Goal: Share content: Share content

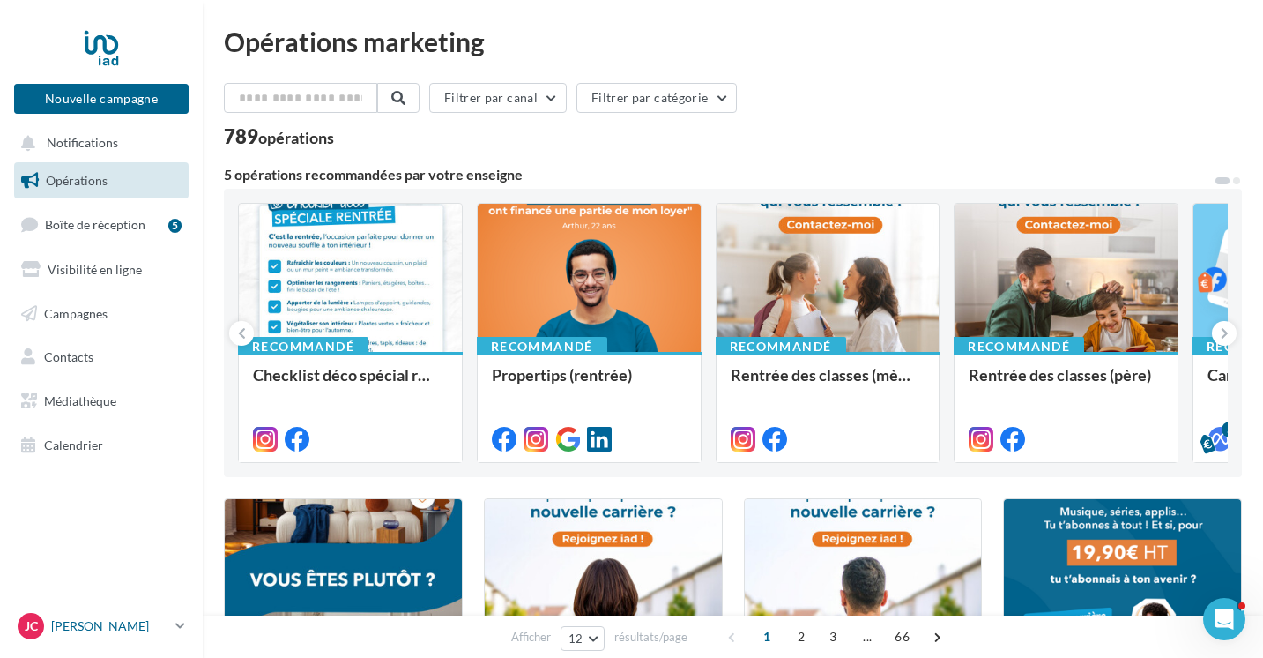
click at [129, 623] on p "[PERSON_NAME]" at bounding box center [109, 626] width 117 height 18
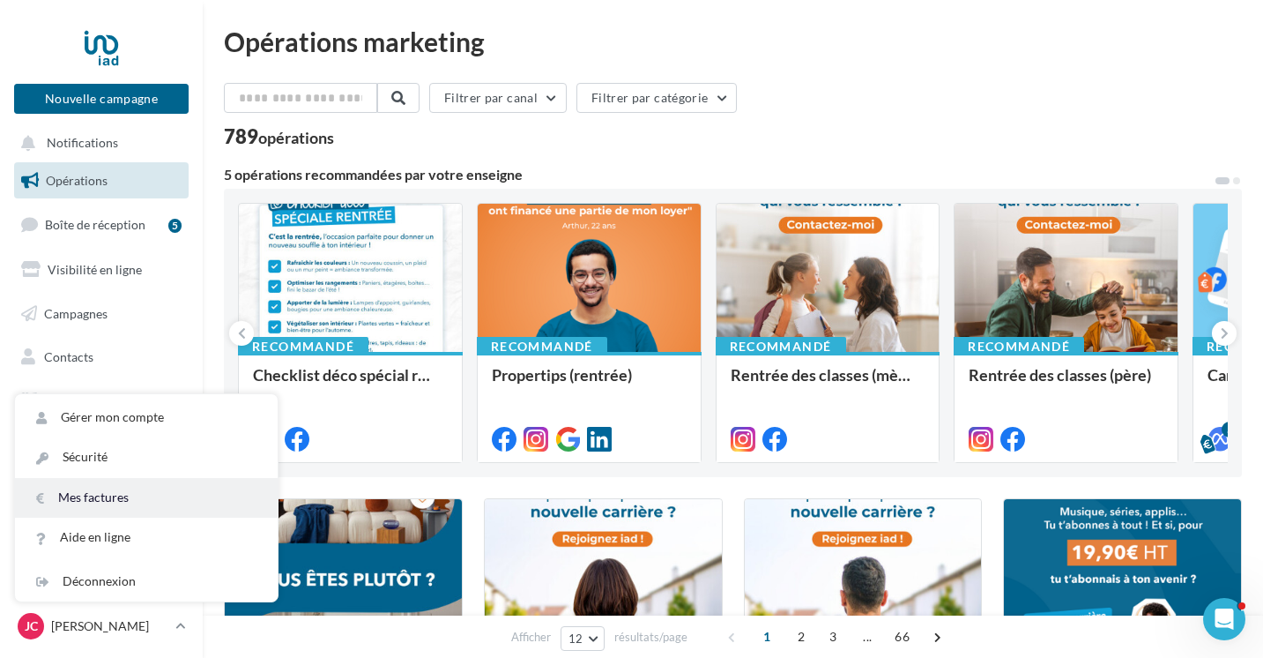
click at [93, 480] on link "Mes factures" at bounding box center [146, 498] width 263 height 40
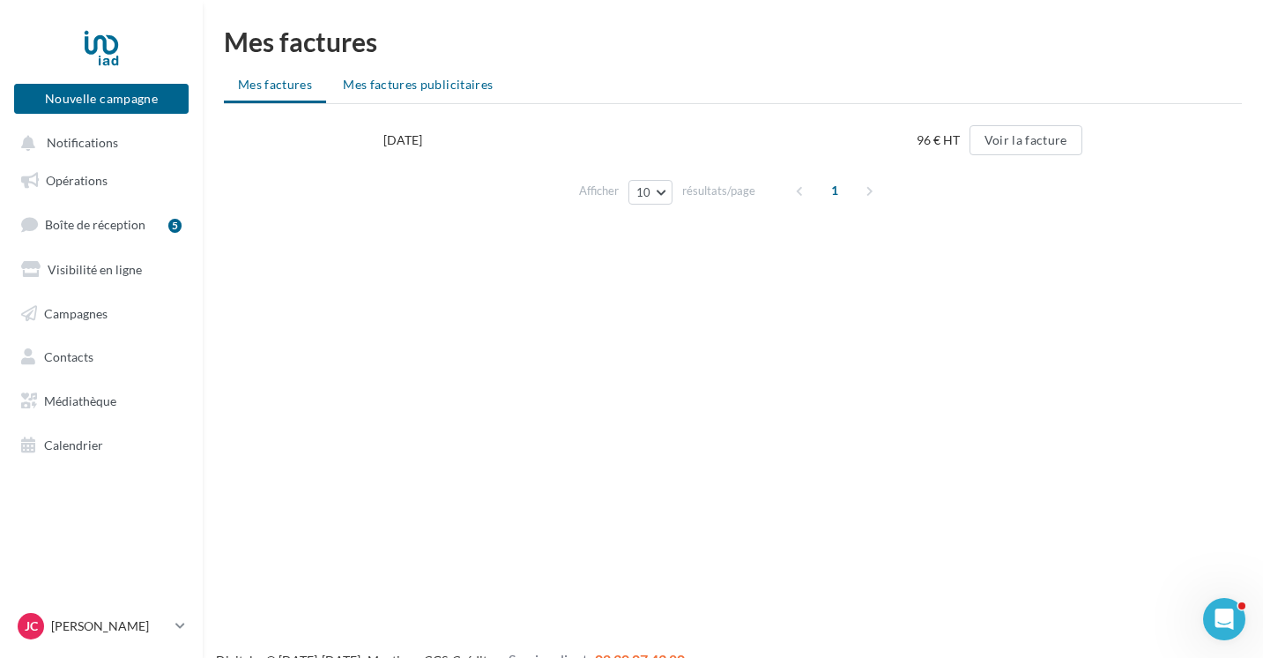
click at [406, 81] on span "Mes factures publicitaires" at bounding box center [418, 84] width 150 height 15
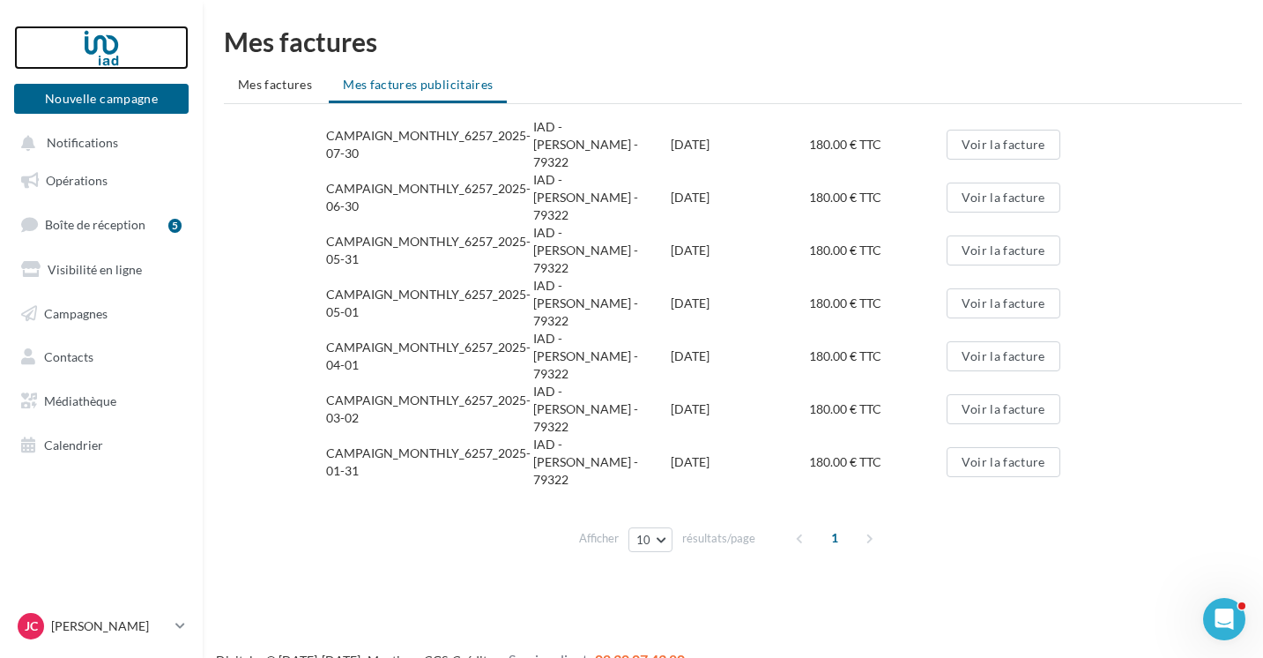
click at [95, 48] on div at bounding box center [101, 48] width 141 height 44
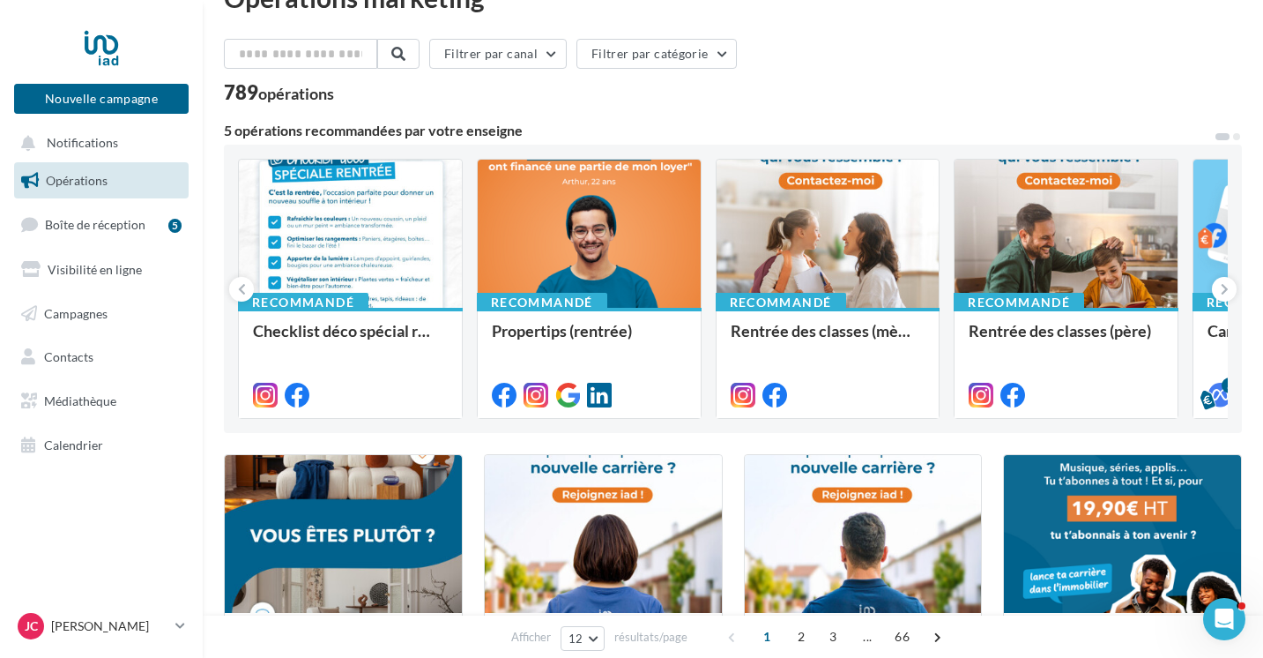
scroll to position [44, 0]
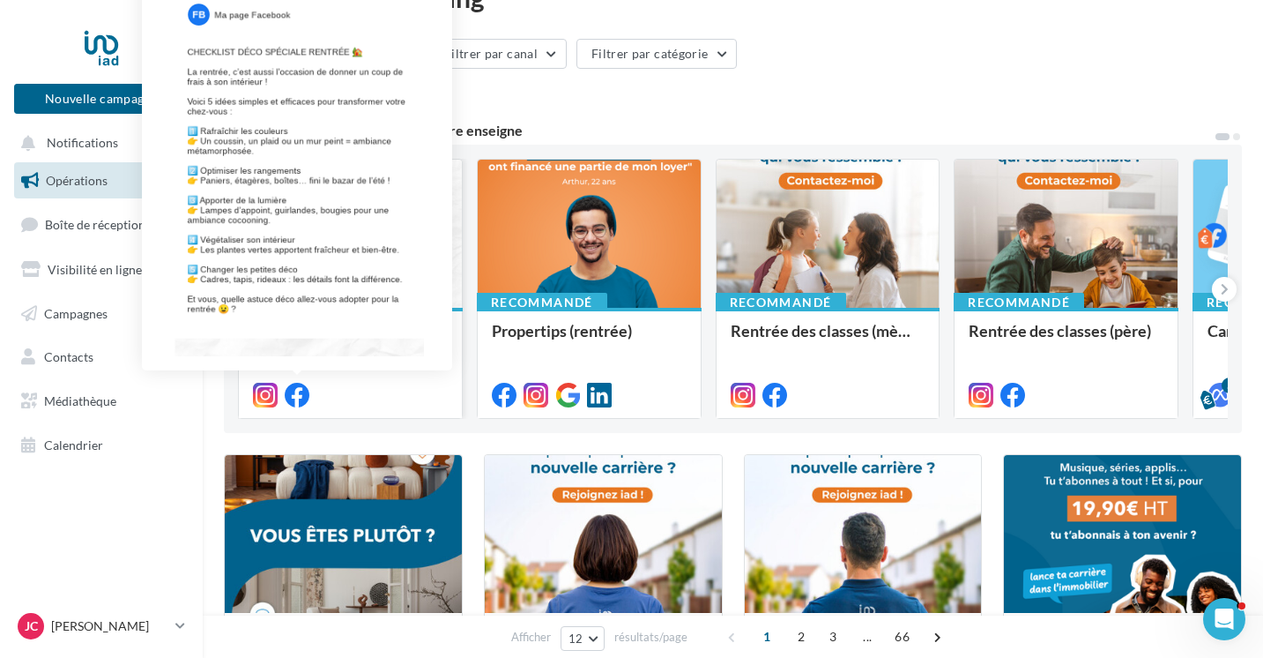
click at [306, 398] on icon at bounding box center [297, 395] width 25 height 25
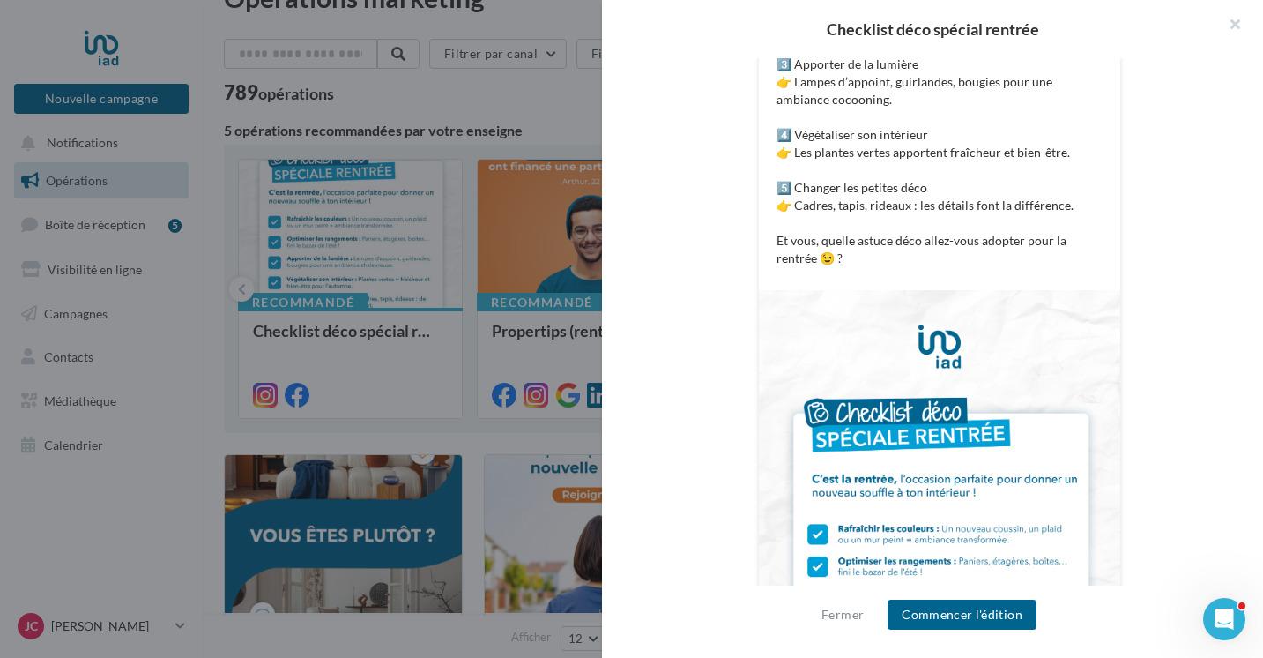
scroll to position [812, 0]
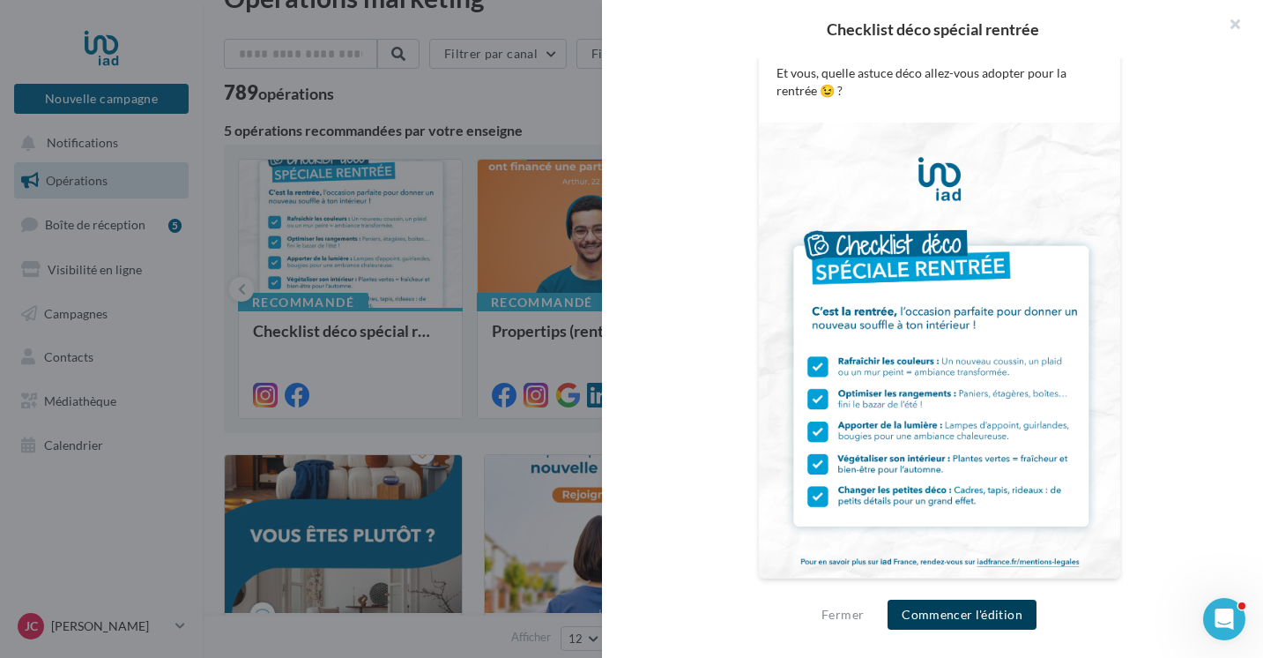
click at [979, 607] on button "Commencer l'édition" at bounding box center [962, 615] width 149 height 30
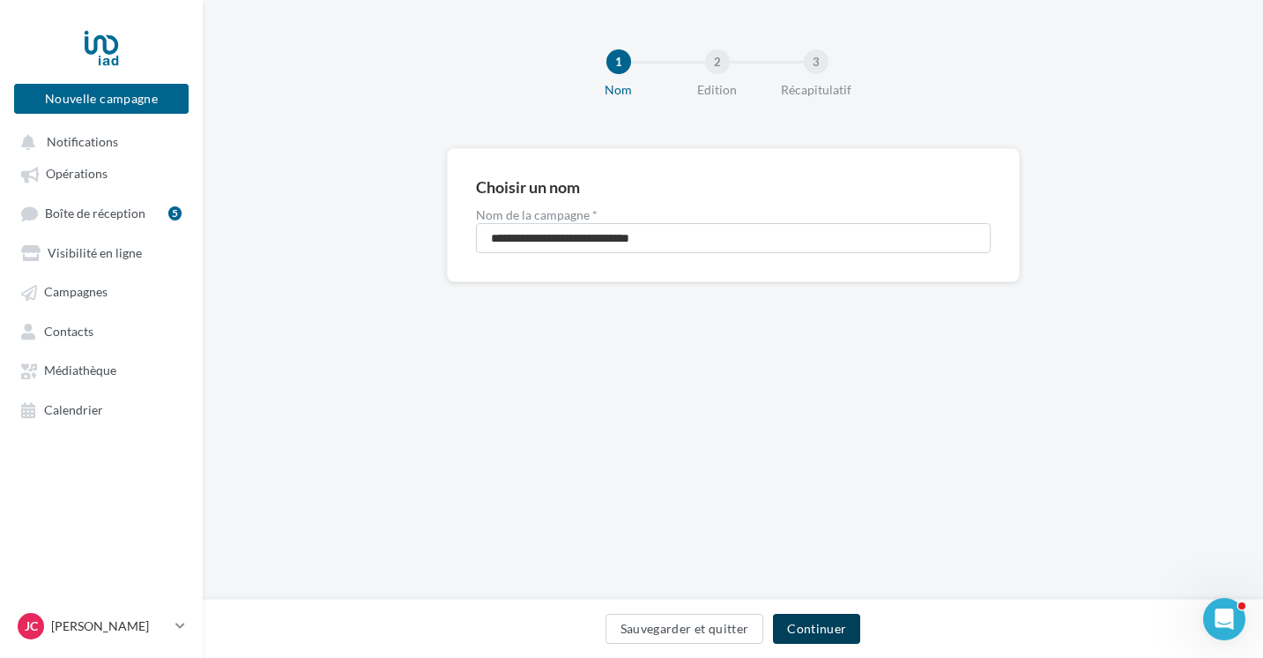
click at [816, 634] on button "Continuer" at bounding box center [816, 629] width 87 height 30
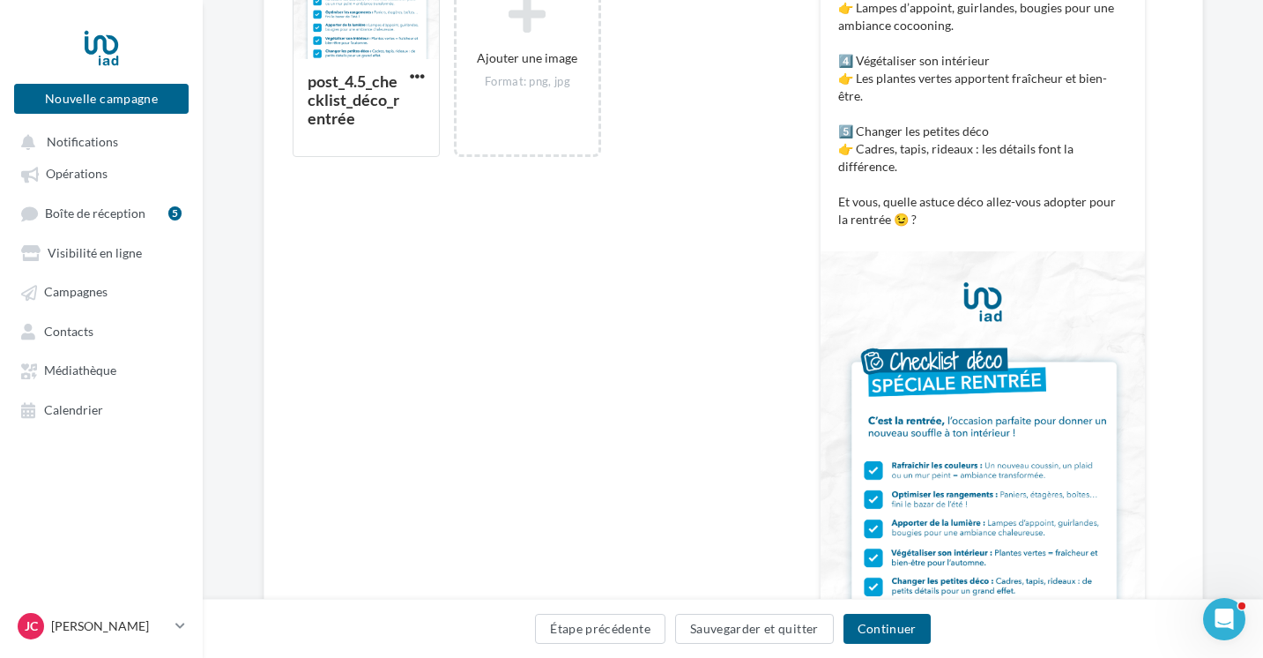
scroll to position [712, 0]
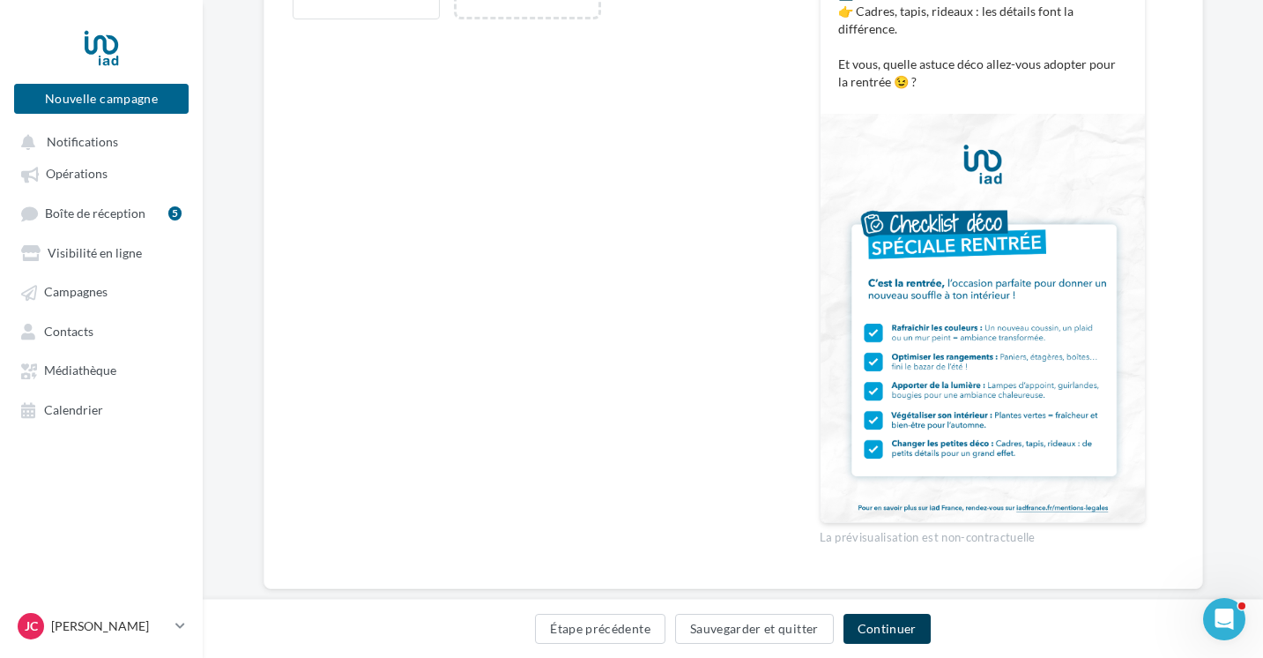
click at [889, 634] on button "Continuer" at bounding box center [887, 629] width 87 height 30
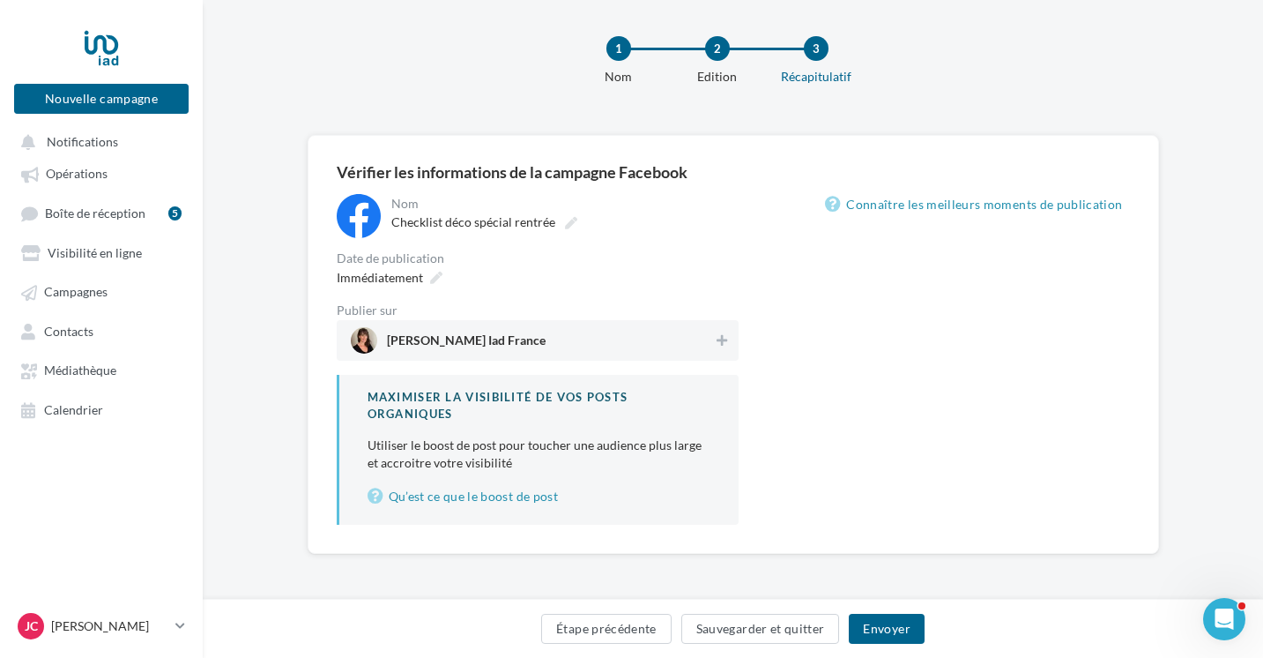
scroll to position [13, 0]
click at [570, 287] on div "Immédiatement" at bounding box center [538, 278] width 402 height 26
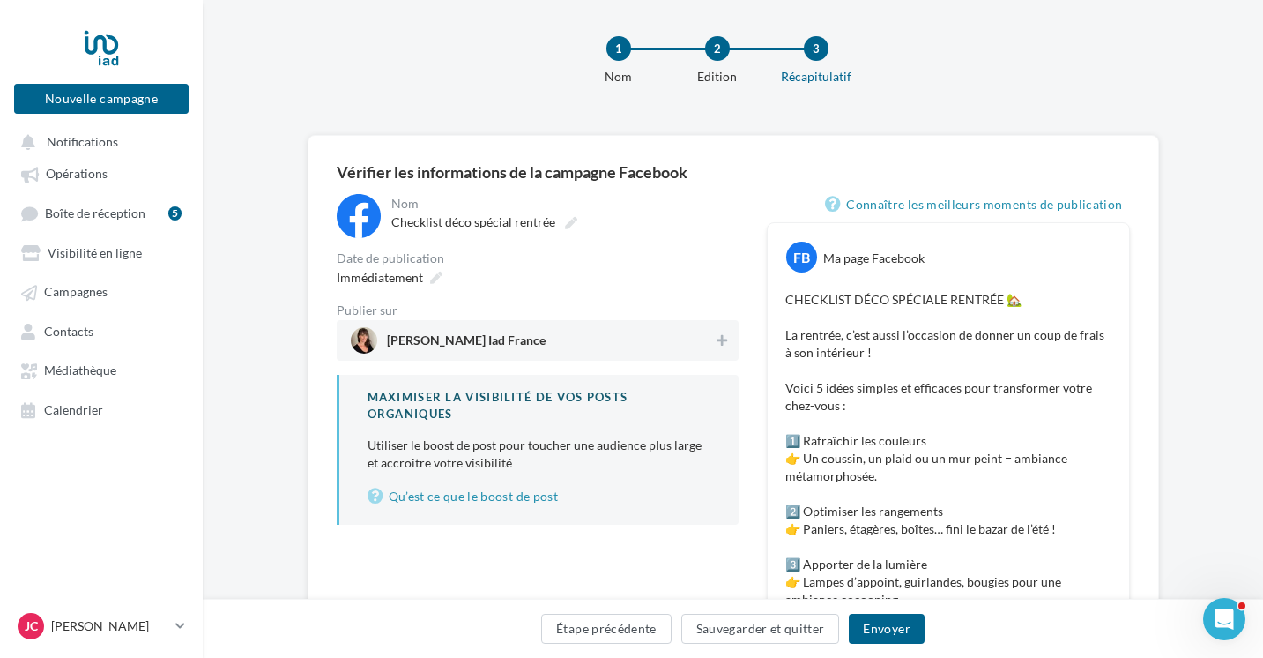
click at [576, 347] on span "[PERSON_NAME] Iad France" at bounding box center [532, 340] width 363 height 26
click at [879, 630] on button "Envoyer" at bounding box center [886, 629] width 75 height 30
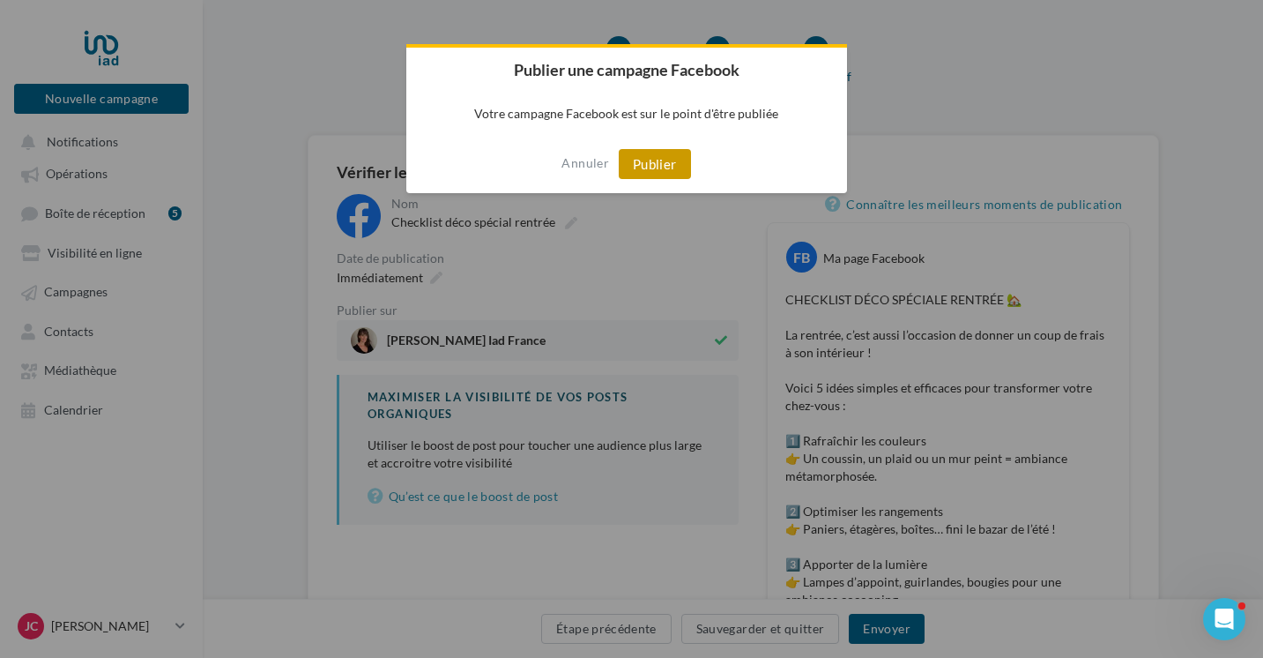
click at [656, 160] on button "Publier" at bounding box center [655, 164] width 72 height 30
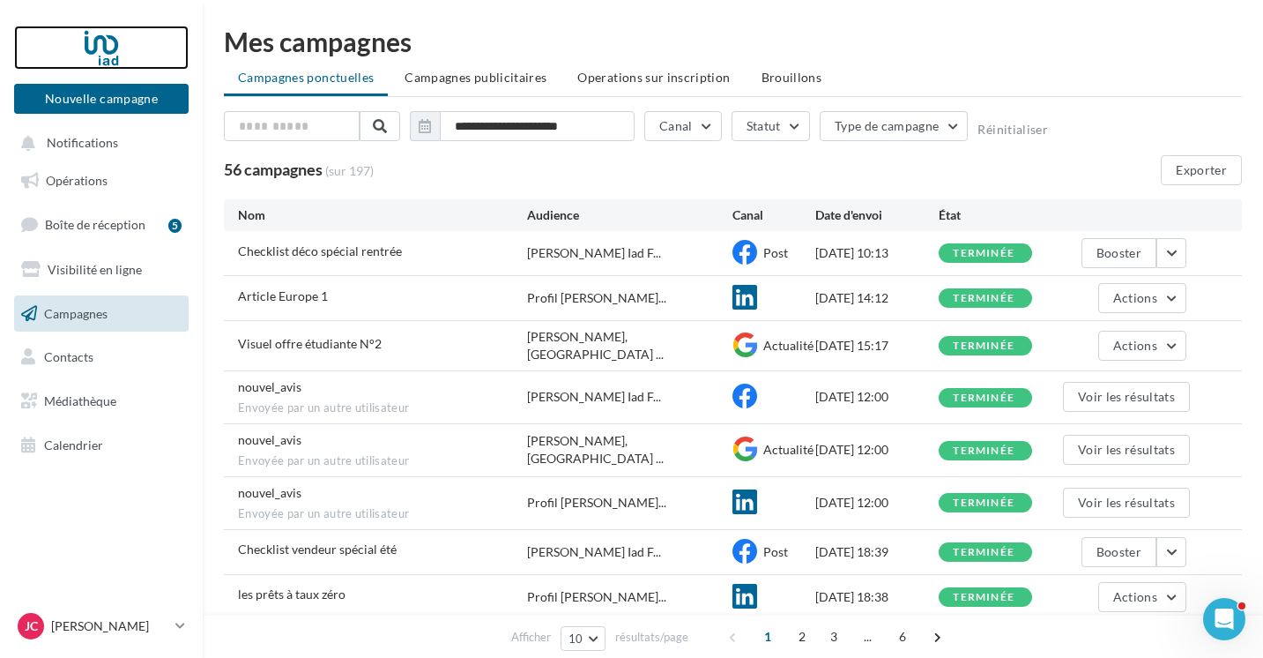
click at [103, 48] on div at bounding box center [101, 48] width 141 height 44
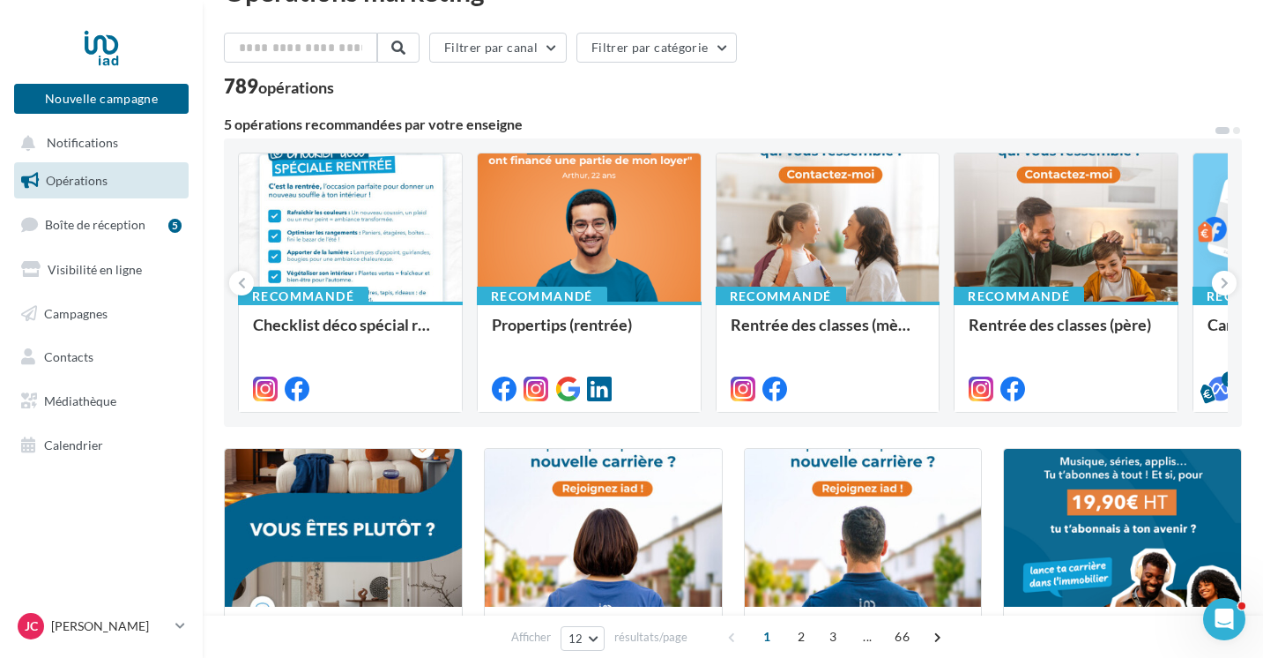
scroll to position [52, 0]
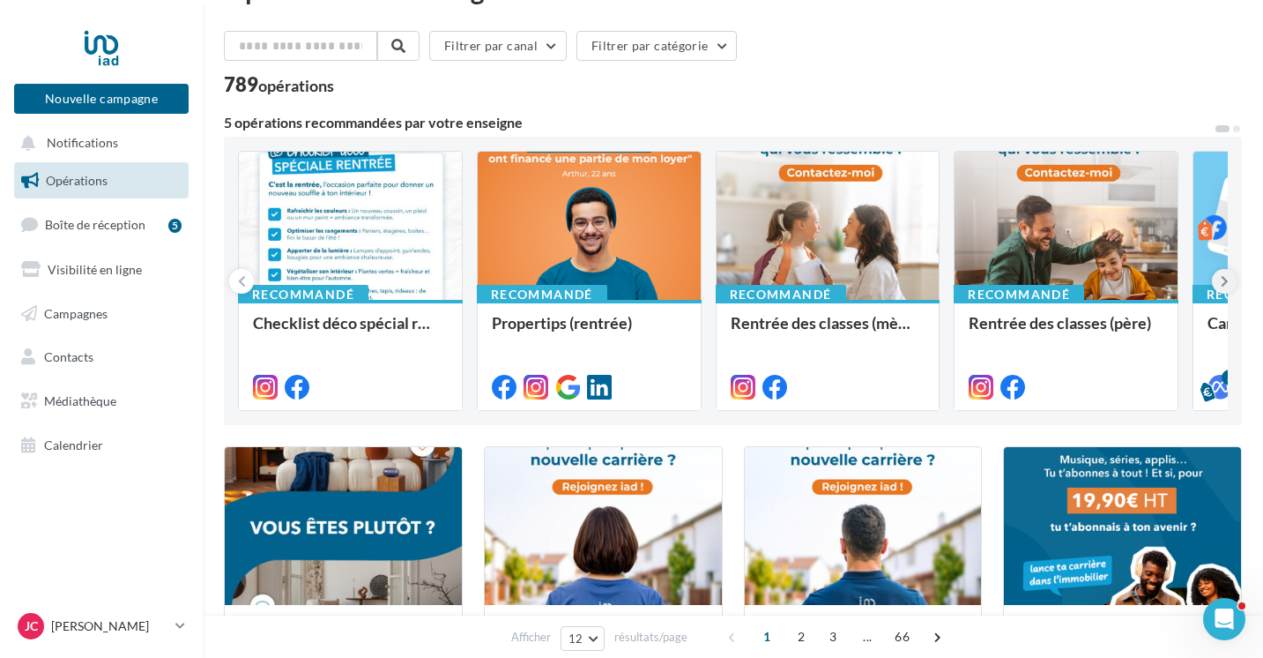
click at [1223, 280] on icon at bounding box center [1225, 281] width 8 height 18
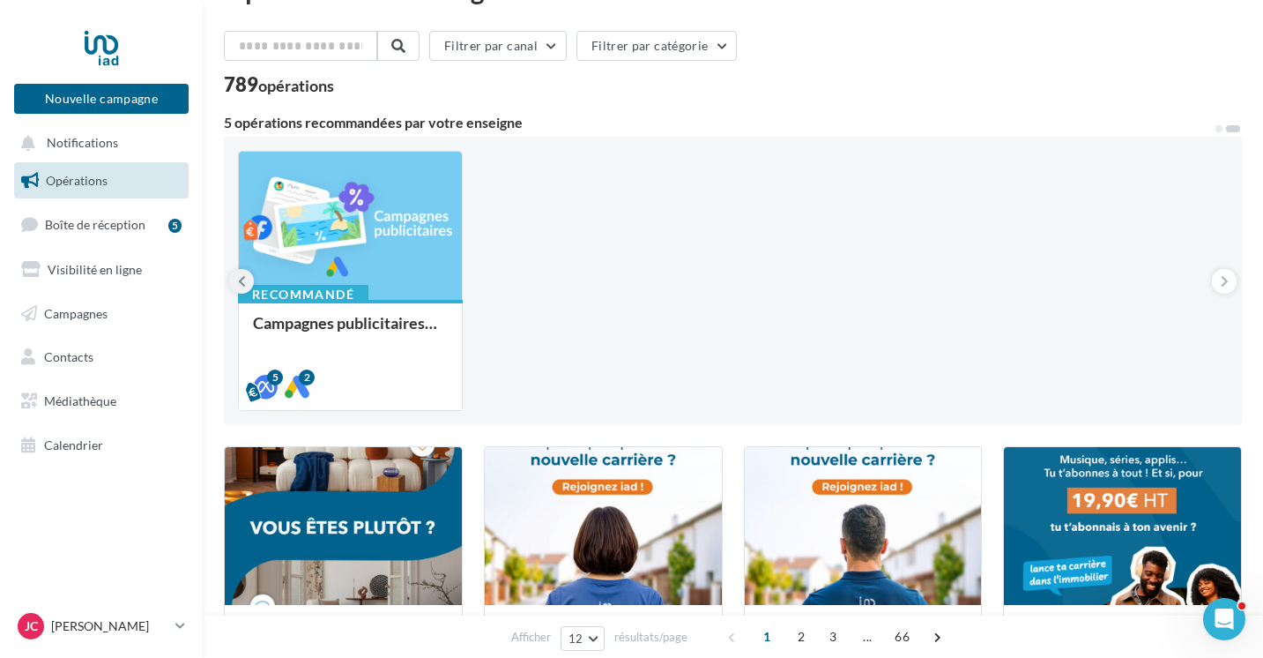
click at [244, 280] on icon at bounding box center [242, 281] width 8 height 18
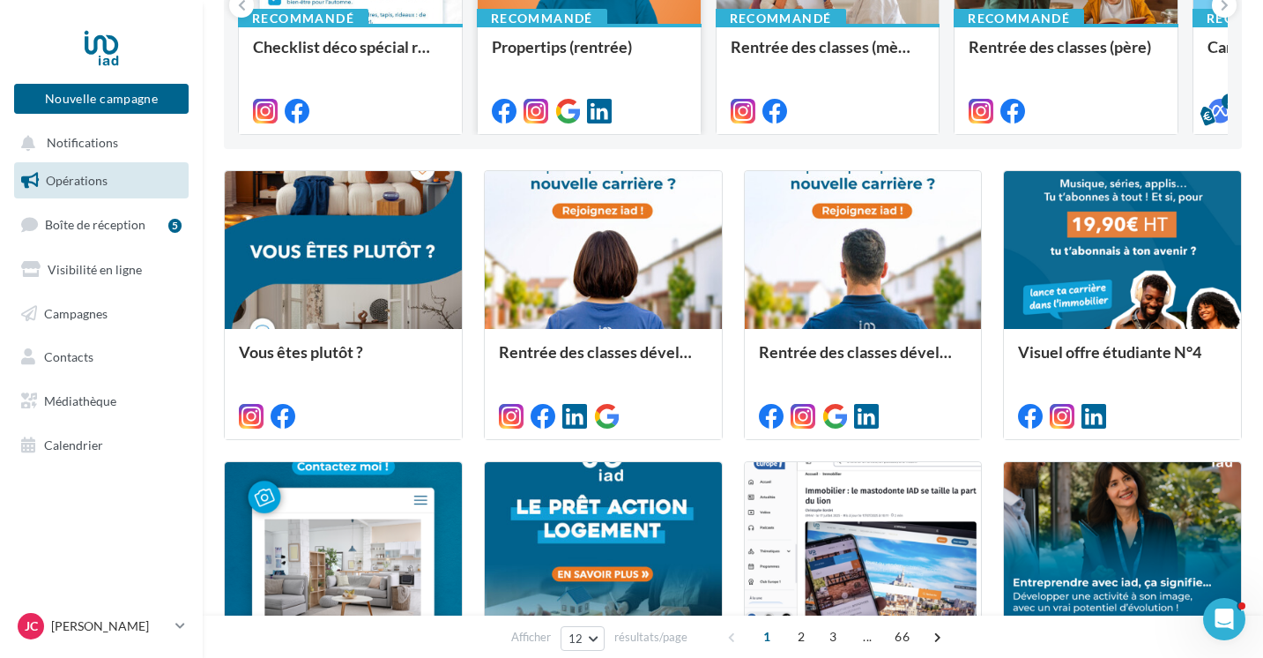
scroll to position [0, 0]
